Goal: Task Accomplishment & Management: Use online tool/utility

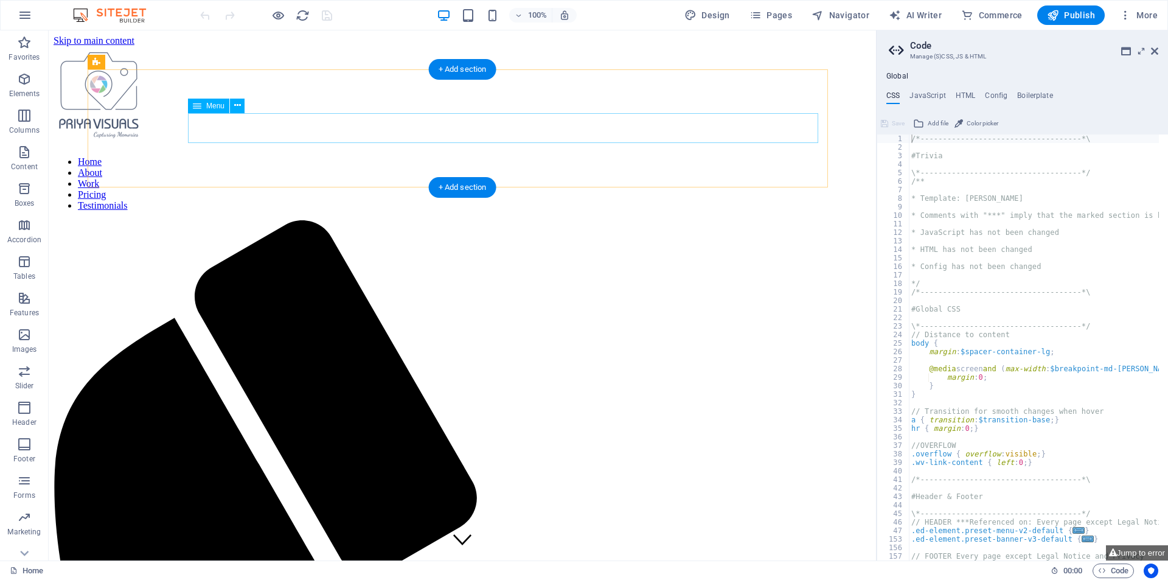
click at [524, 156] on nav "Home About Work Pricing Testimonials" at bounding box center [463, 183] width 818 height 55
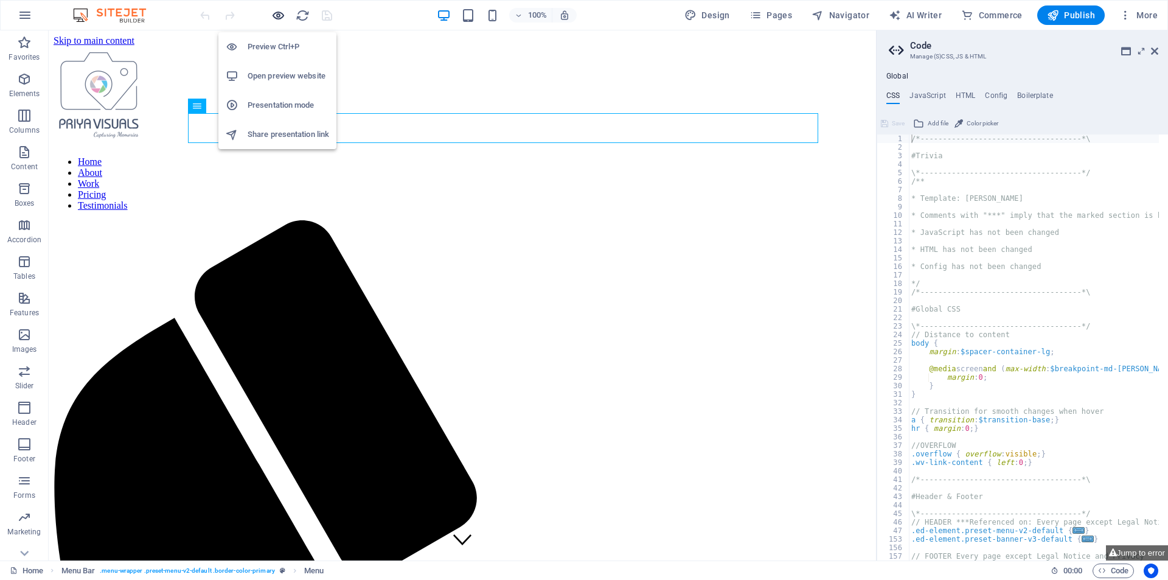
click at [276, 18] on icon "button" at bounding box center [278, 16] width 14 height 14
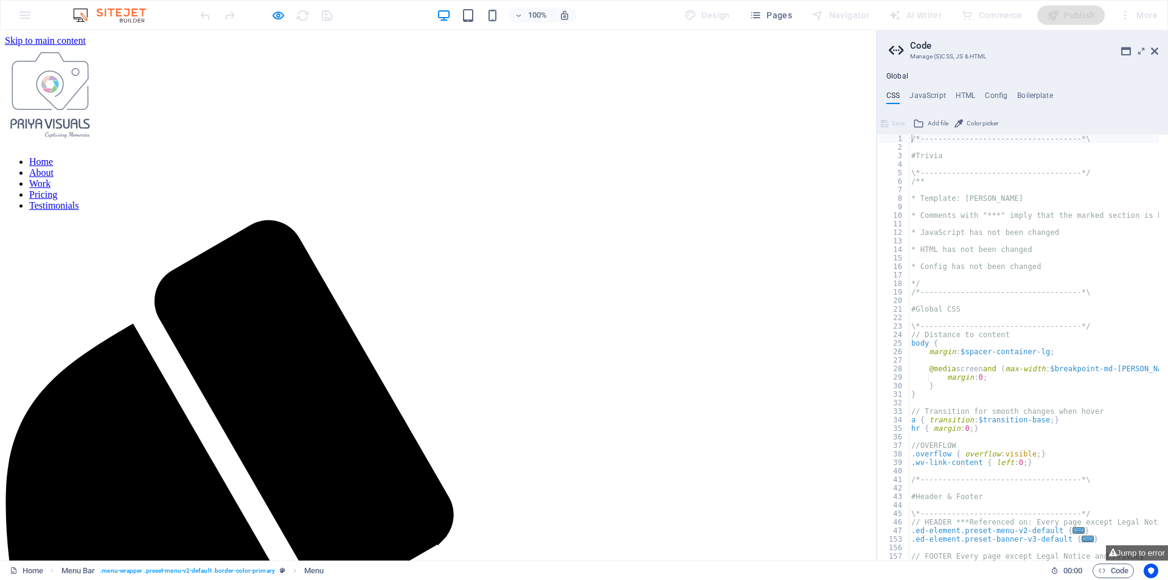
click at [54, 167] on link "About" at bounding box center [41, 172] width 24 height 10
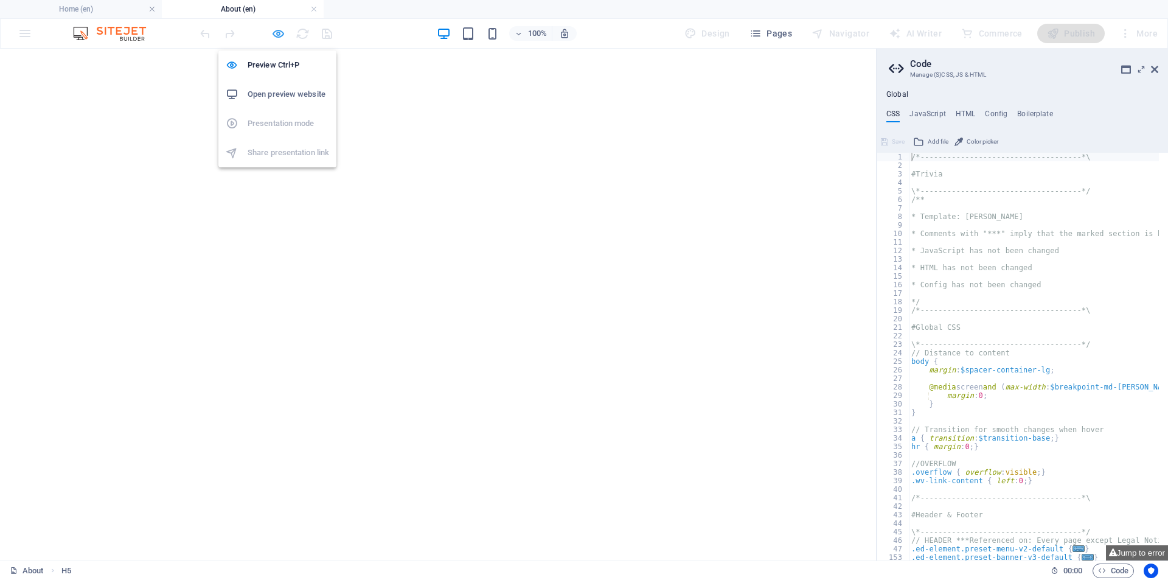
click at [276, 33] on icon "button" at bounding box center [278, 34] width 14 height 14
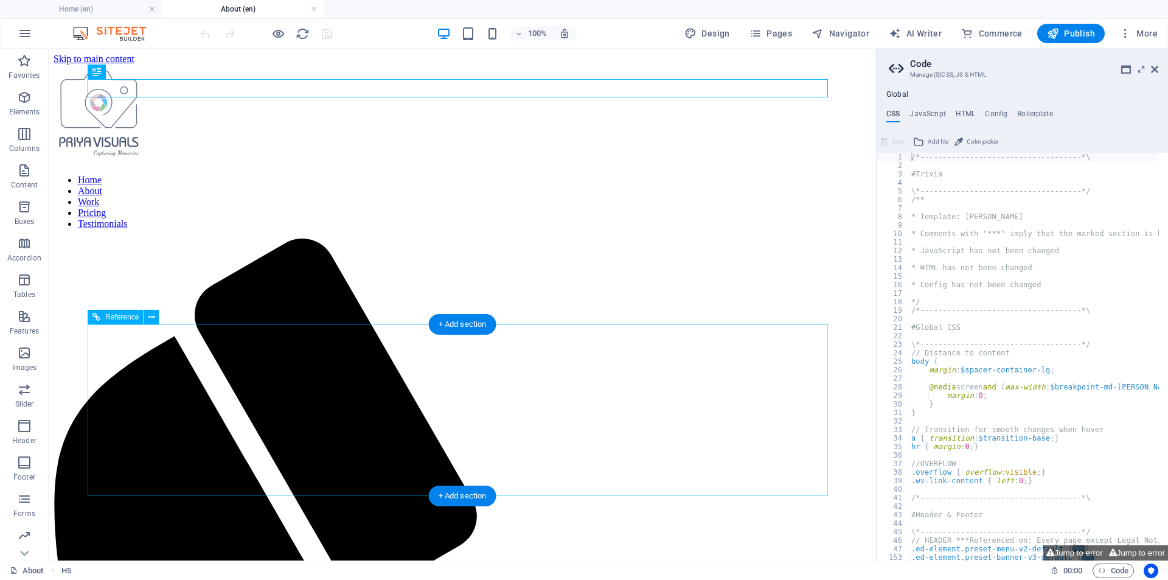
scroll to position [127, 0]
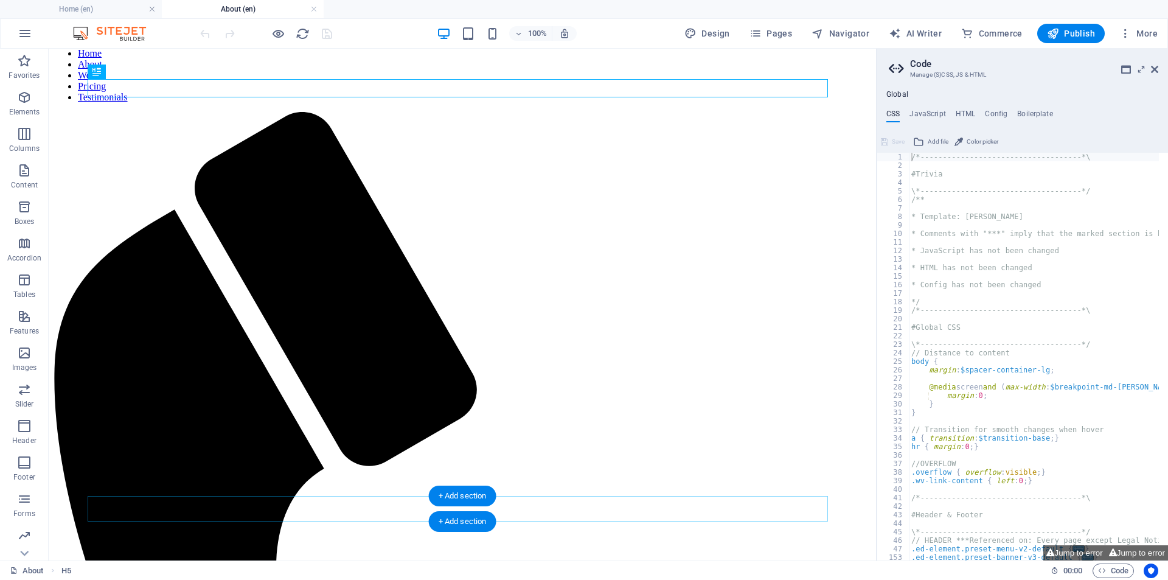
click at [459, 511] on div "+ Add section" at bounding box center [463, 521] width 68 height 21
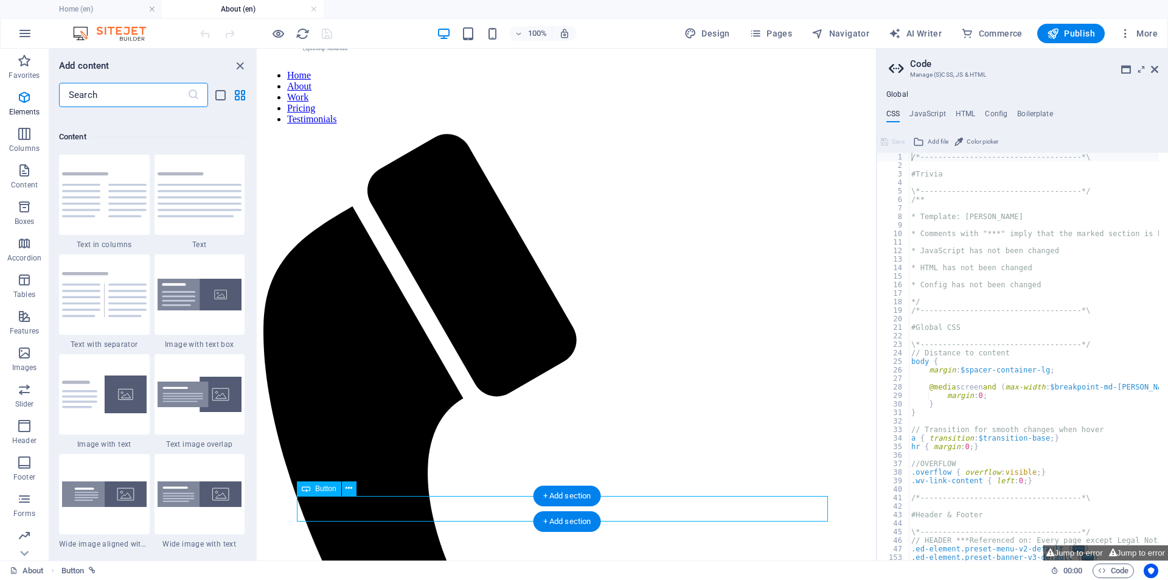
scroll to position [2129, 0]
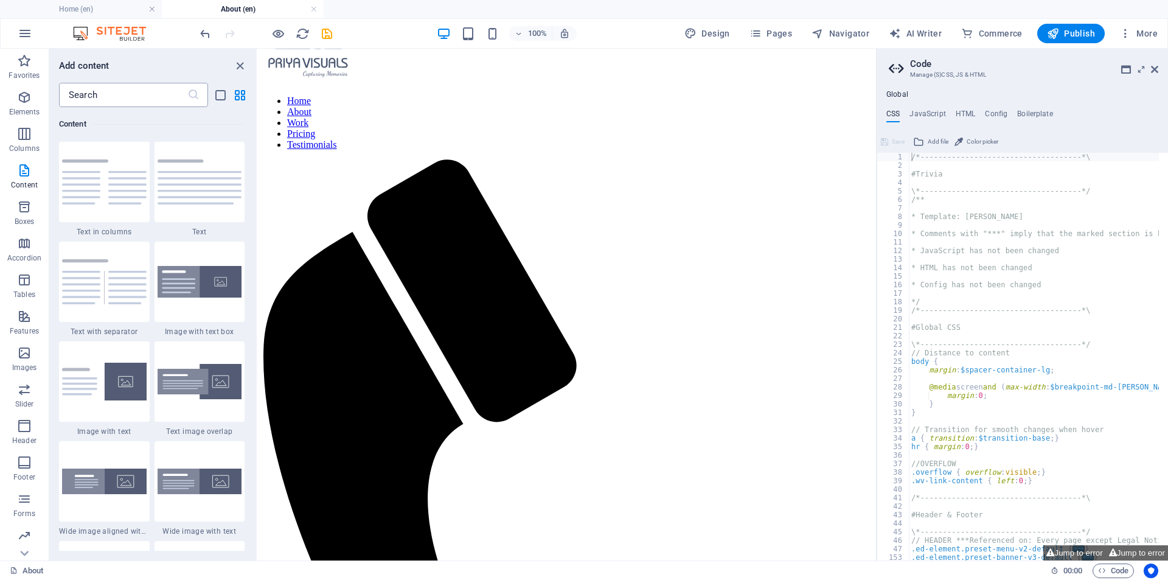
click at [162, 91] on input "text" at bounding box center [123, 95] width 128 height 24
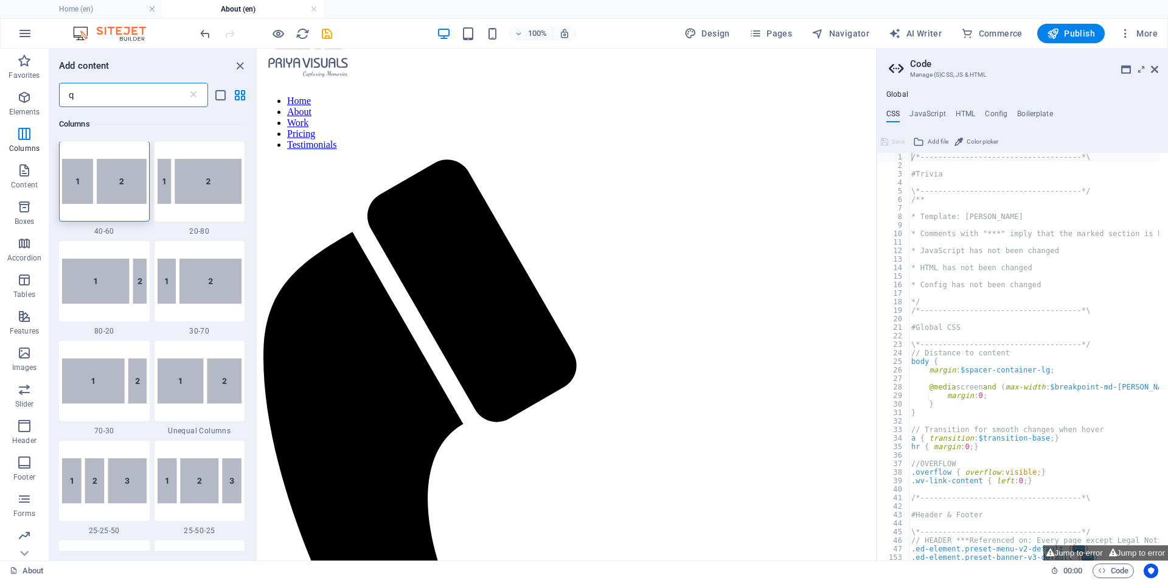
scroll to position [0, 0]
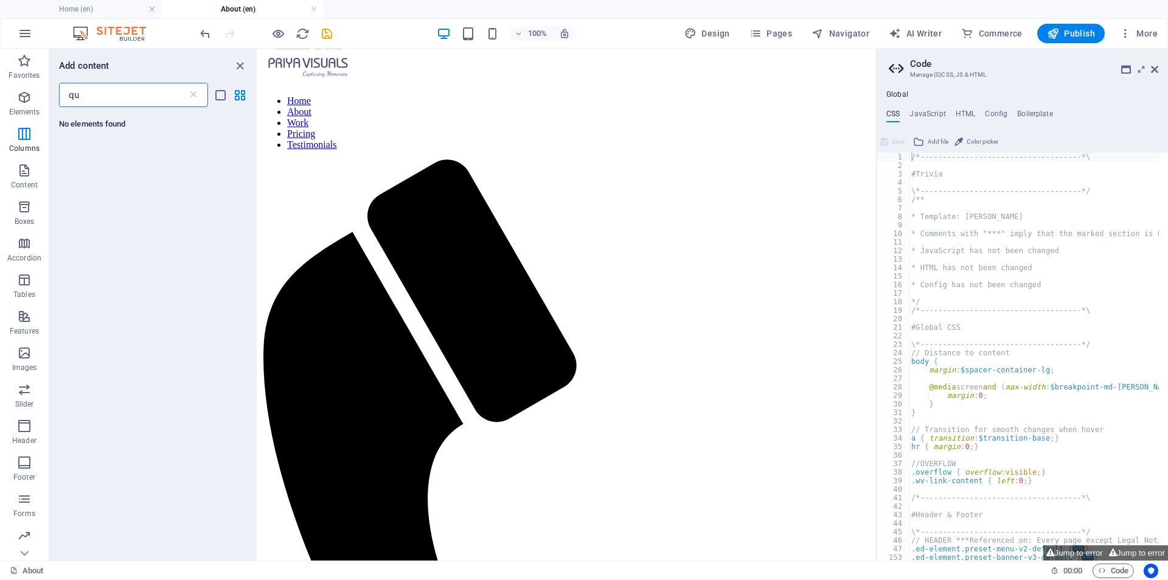
type input "q"
type input "ai"
click at [190, 94] on icon at bounding box center [193, 95] width 12 height 12
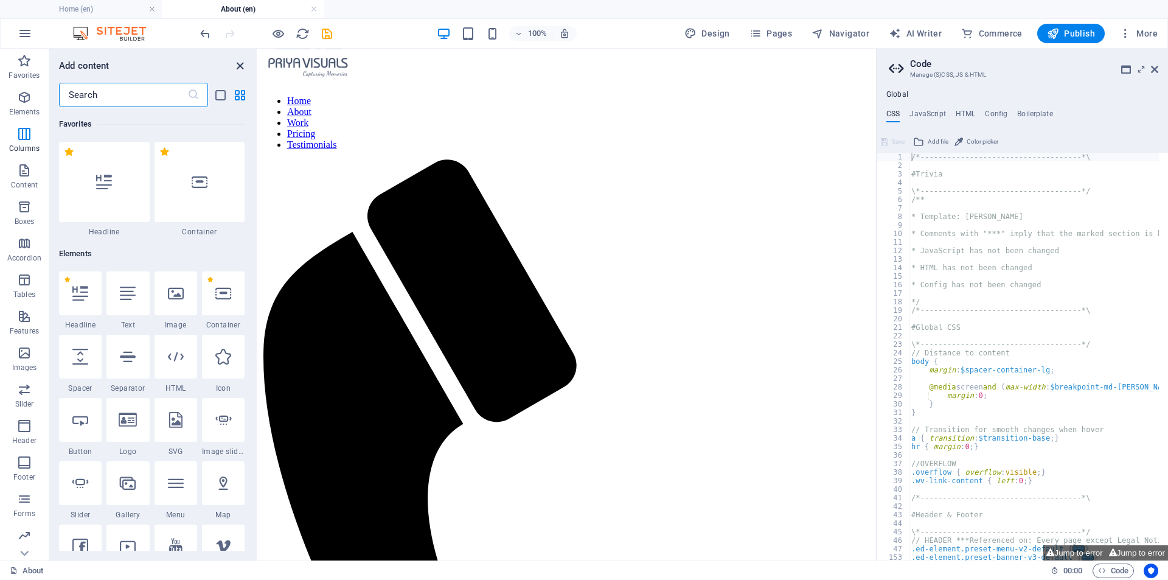
click at [240, 64] on icon "close panel" at bounding box center [240, 66] width 14 height 14
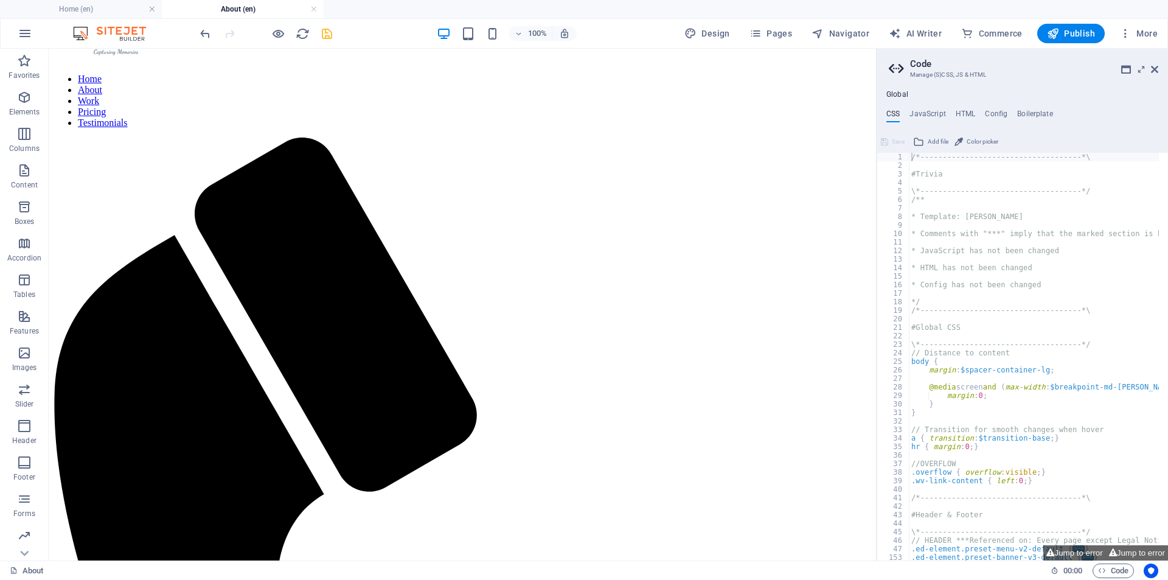
click at [327, 30] on icon "save" at bounding box center [327, 34] width 14 height 14
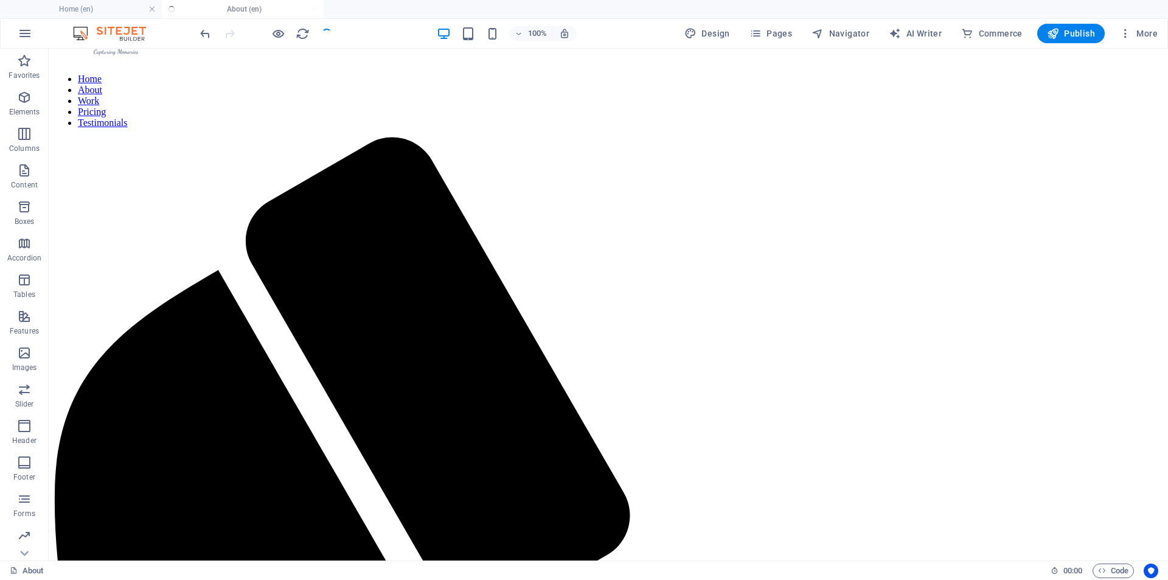
scroll to position [127, 0]
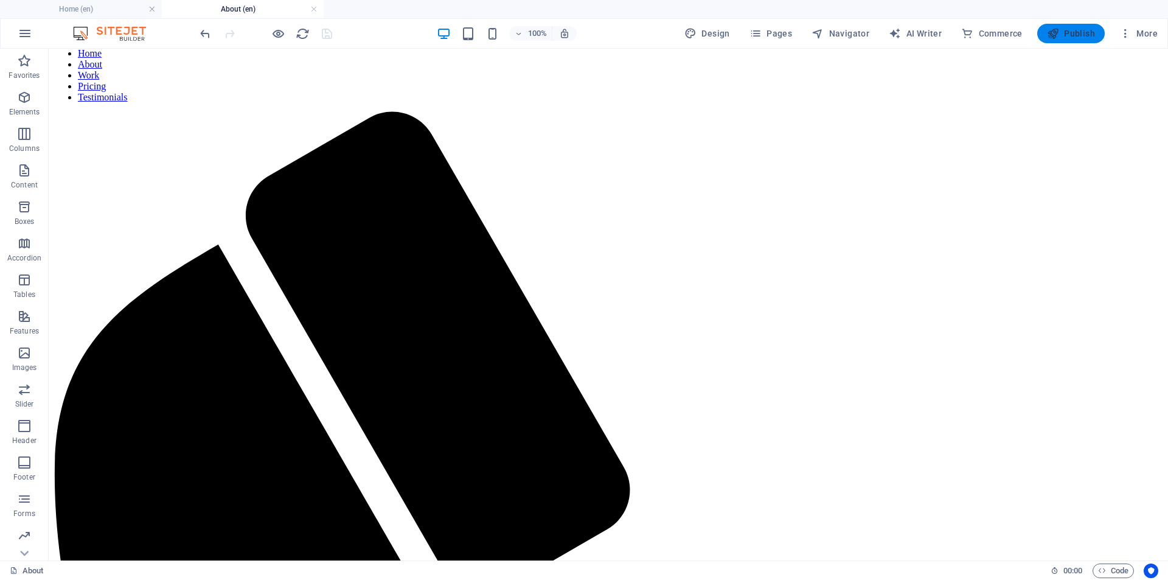
click at [1051, 27] on icon "button" at bounding box center [1053, 33] width 12 height 12
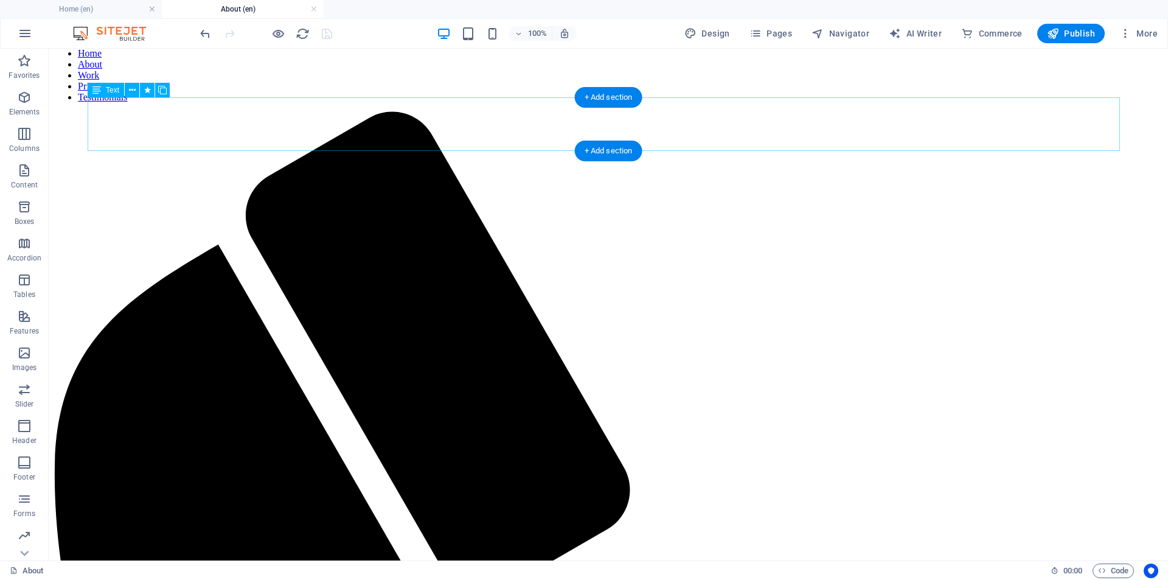
scroll to position [101, 0]
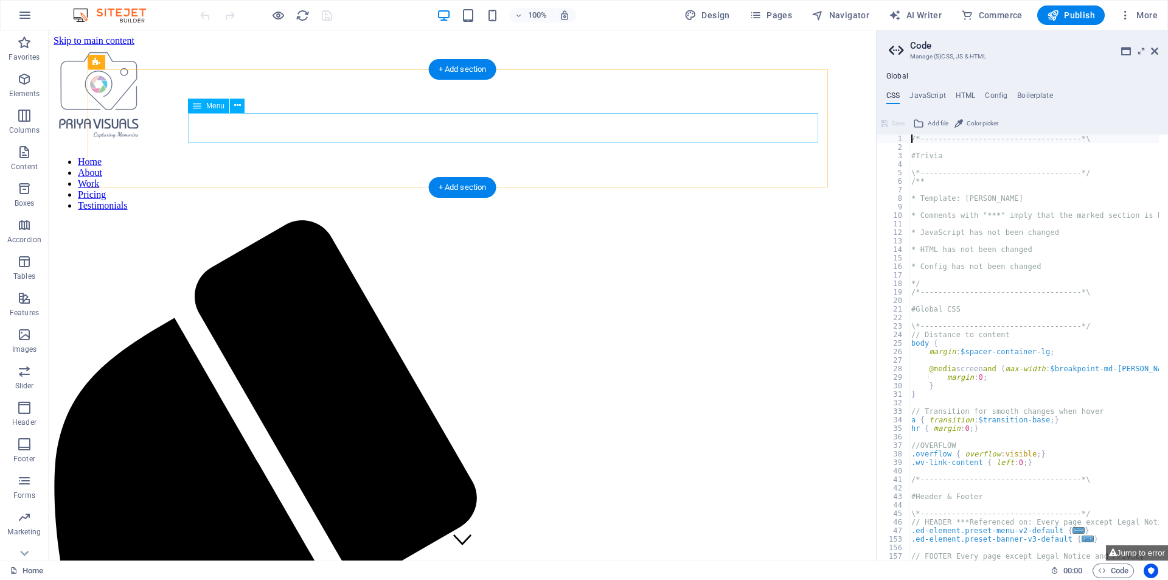
click at [528, 156] on nav "Home About Work Pricing Testimonials" at bounding box center [463, 183] width 818 height 55
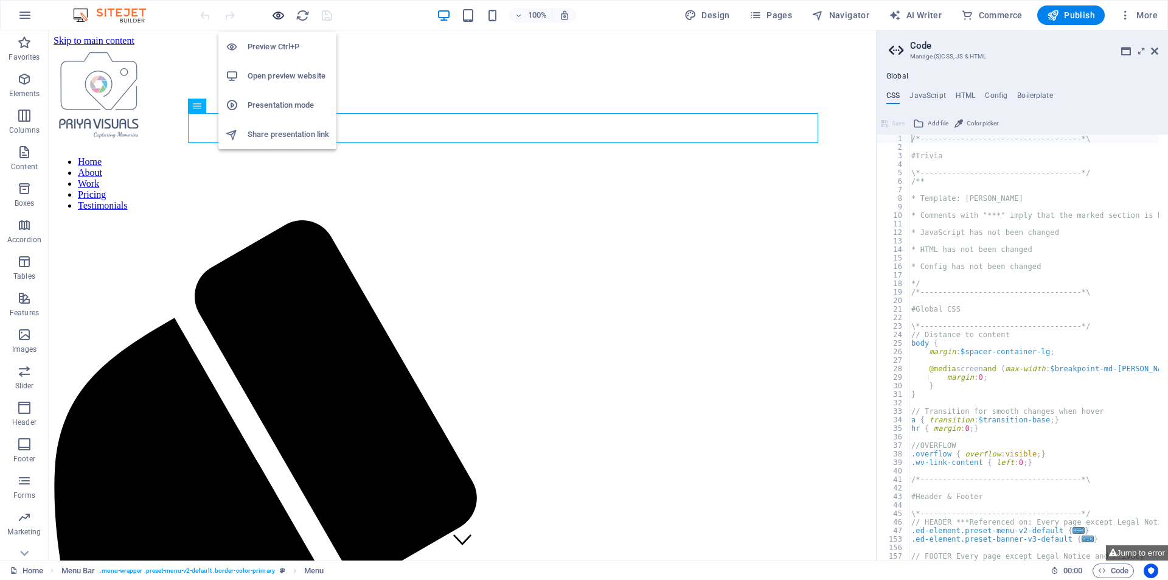
click at [275, 20] on icon "button" at bounding box center [278, 16] width 14 height 14
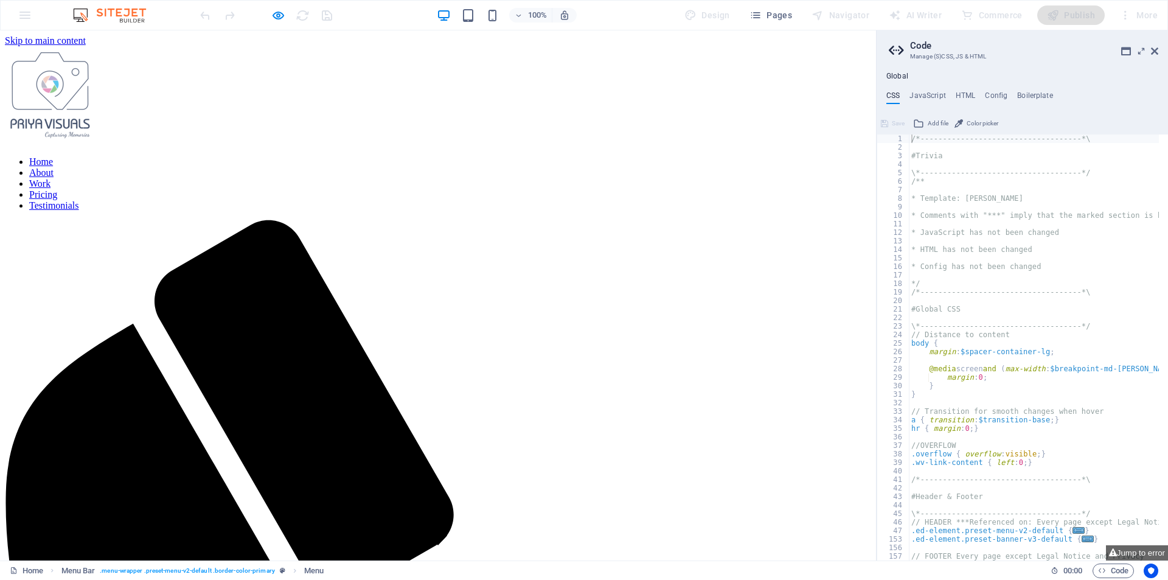
click at [54, 167] on link "About" at bounding box center [41, 172] width 24 height 10
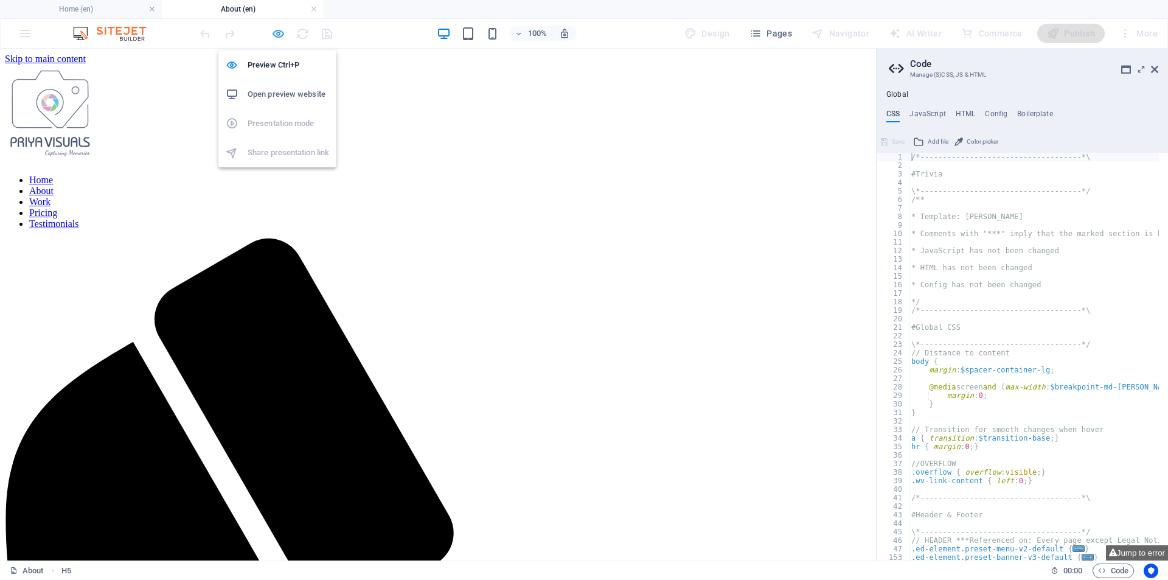
click at [277, 35] on icon "button" at bounding box center [278, 34] width 14 height 14
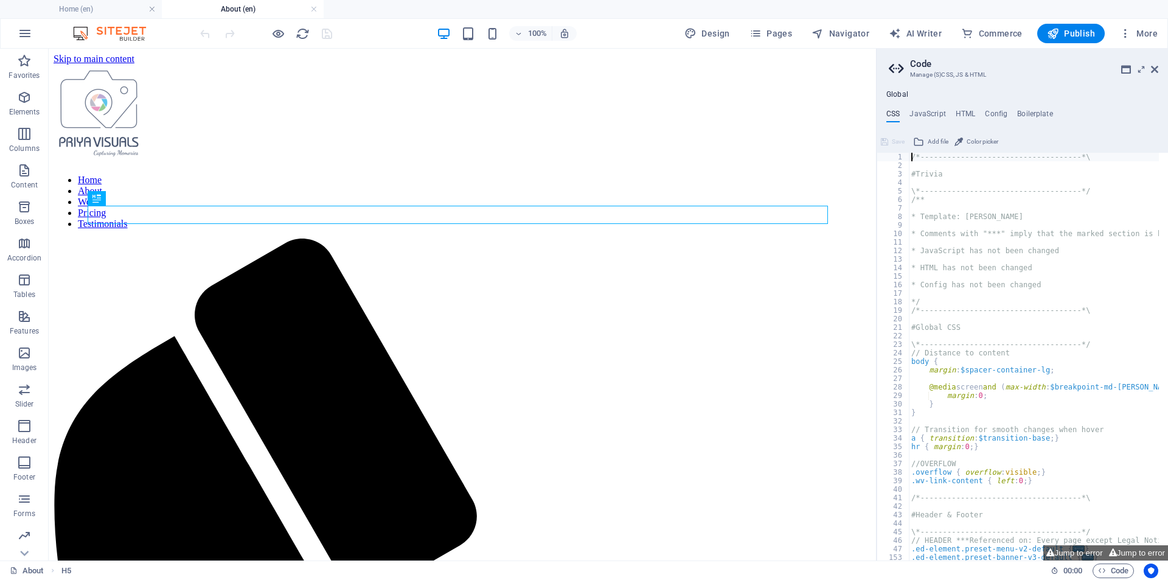
click at [321, 29] on div at bounding box center [266, 33] width 136 height 19
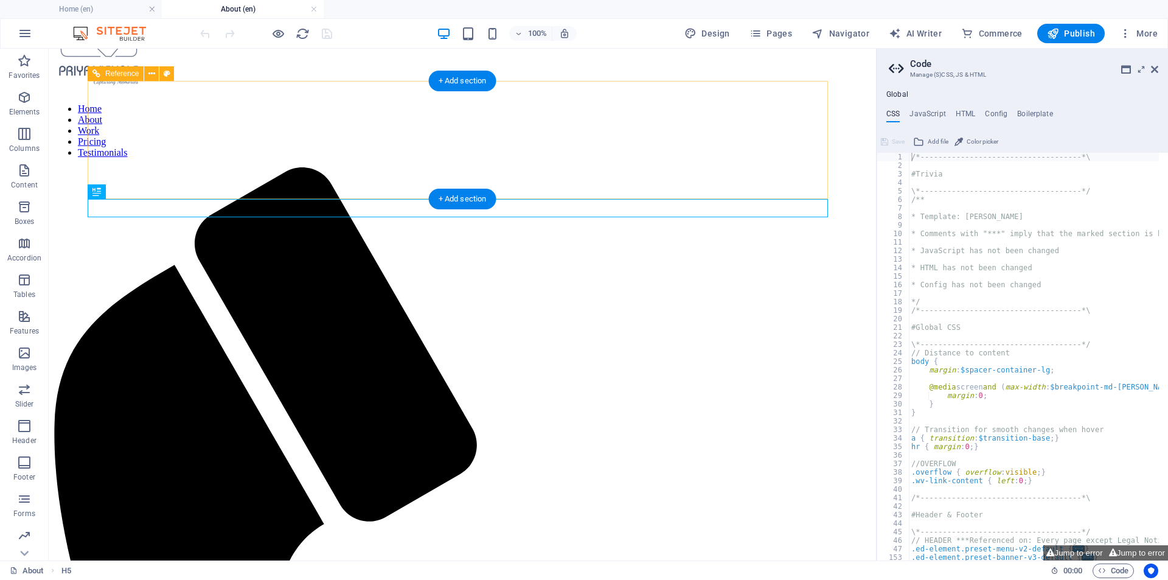
scroll to position [101, 0]
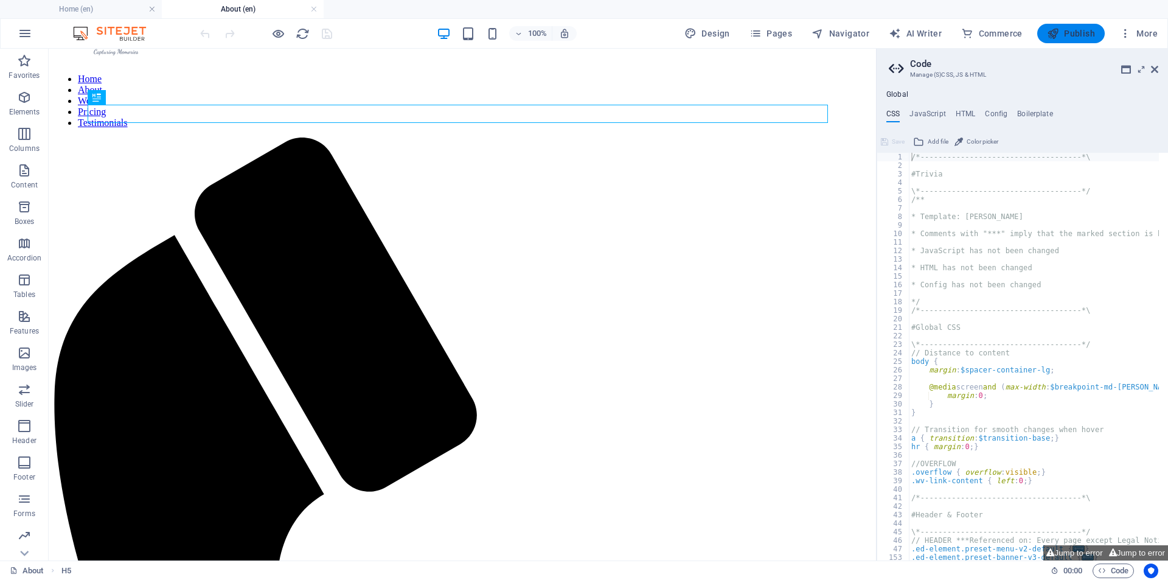
click at [1074, 30] on span "Publish" at bounding box center [1071, 33] width 48 height 12
